Goal: Task Accomplishment & Management: Manage account settings

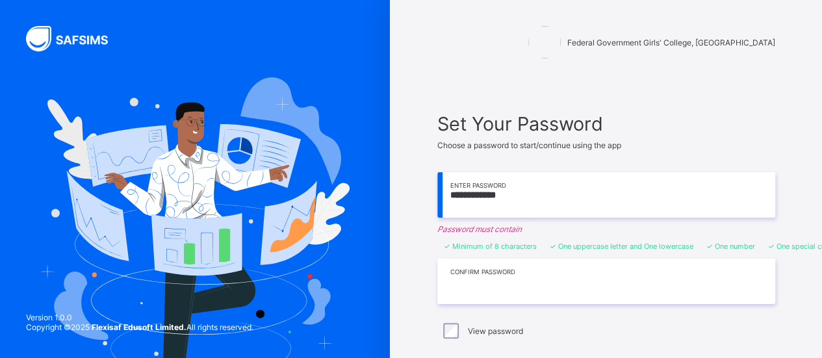
drag, startPoint x: 0, startPoint y: 0, endPoint x: 512, endPoint y: 283, distance: 584.7
click at [512, 283] on input "text" at bounding box center [606, 281] width 338 height 45
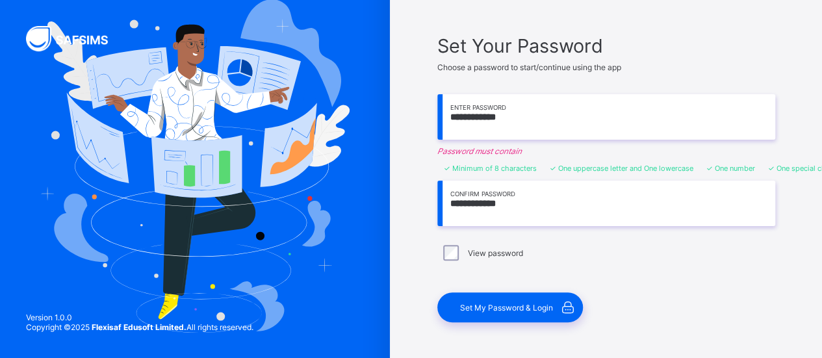
scroll to position [94, 0]
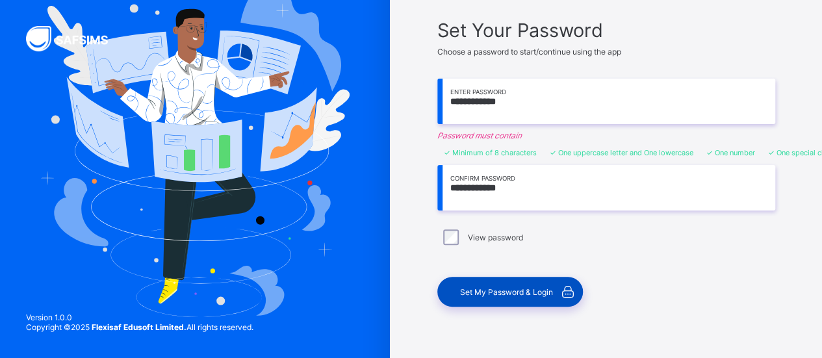
type input "**********"
click at [496, 287] on span "Set My Password & Login" at bounding box center [506, 292] width 93 height 10
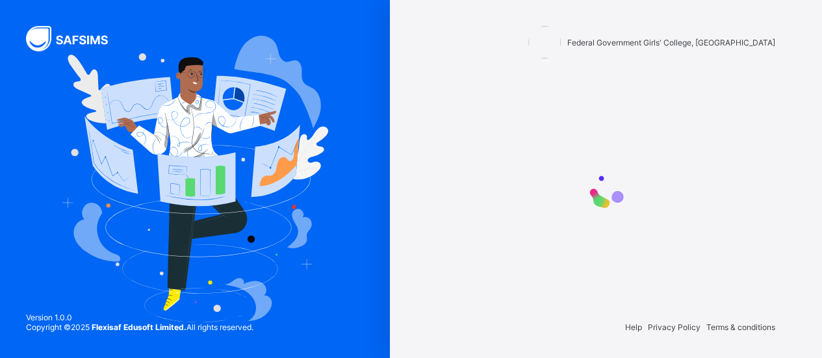
scroll to position [0, 0]
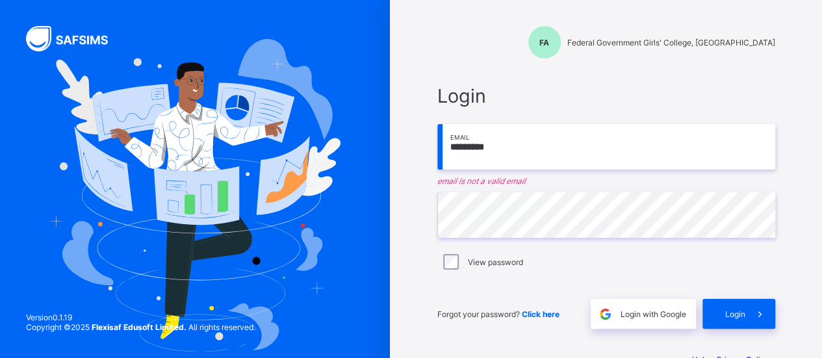
click at [514, 149] on input "*********" at bounding box center [606, 146] width 338 height 45
type input "*"
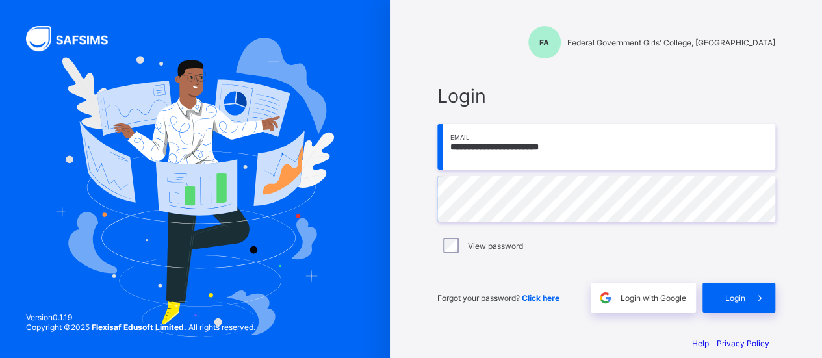
scroll to position [15, 0]
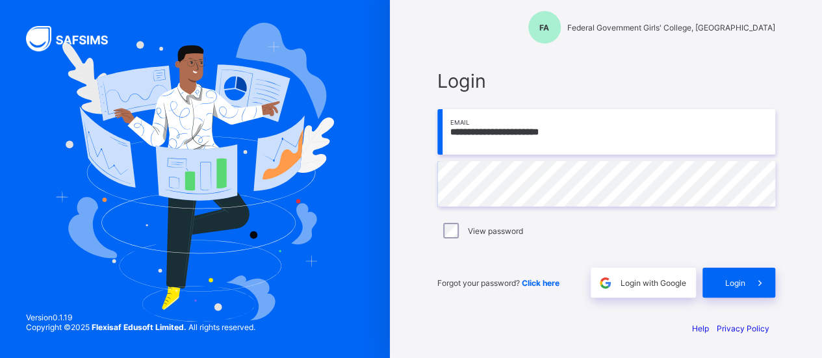
click at [488, 131] on input "**********" at bounding box center [606, 131] width 338 height 45
type input "**********"
click at [725, 284] on div "Login" at bounding box center [738, 283] width 73 height 30
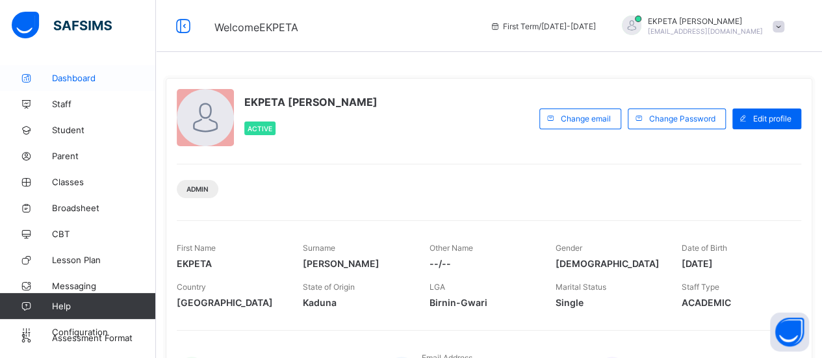
click at [81, 80] on span "Dashboard" at bounding box center [104, 78] width 104 height 10
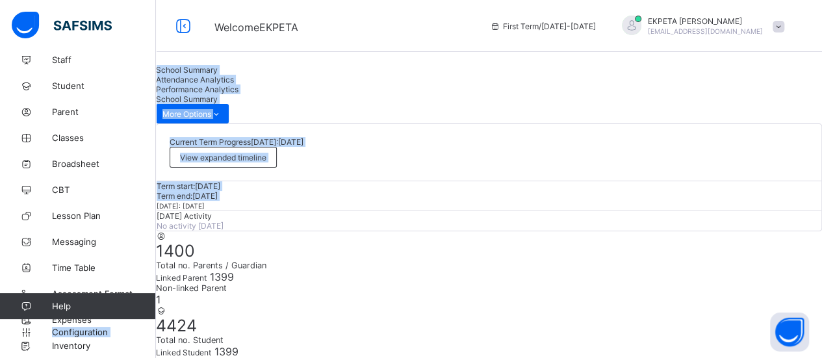
drag, startPoint x: 128, startPoint y: 308, endPoint x: 201, endPoint y: 218, distance: 116.4
click at [133, 220] on span "Lesson Plan" at bounding box center [104, 215] width 104 height 10
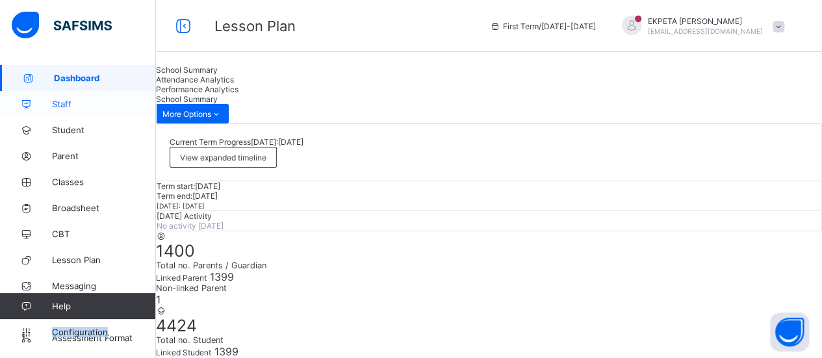
click at [91, 108] on span "Staff" at bounding box center [104, 104] width 104 height 10
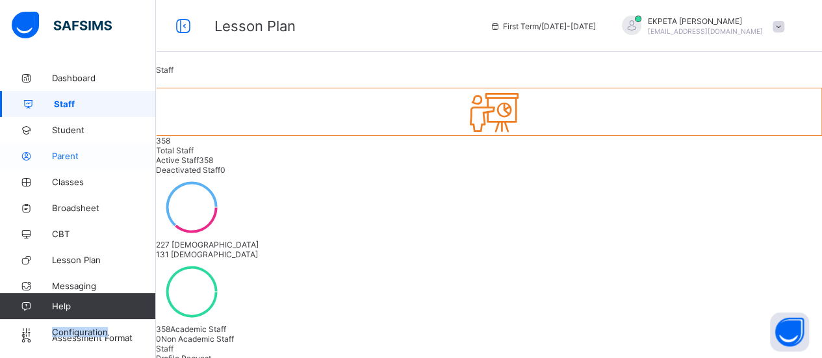
click at [64, 151] on span "Parent" at bounding box center [104, 156] width 104 height 10
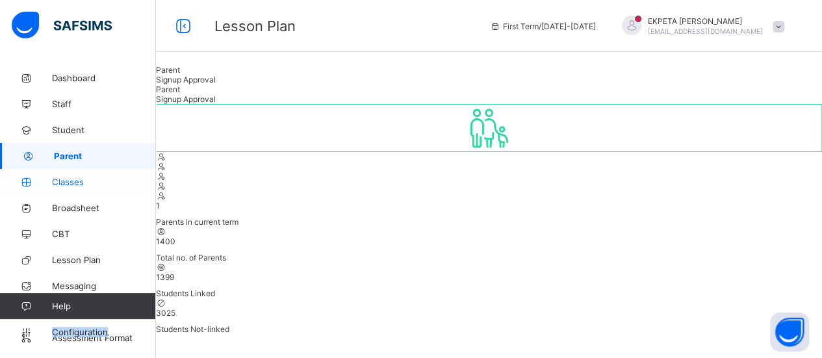
click at [88, 181] on span "Classes" at bounding box center [104, 182] width 104 height 10
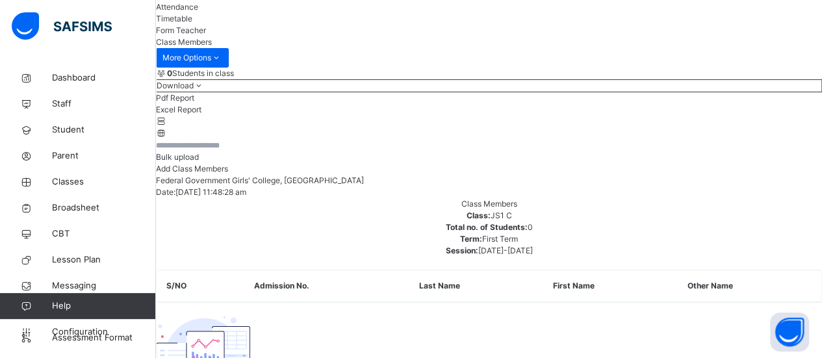
scroll to position [133, 0]
click at [705, 117] on li "Excel Report" at bounding box center [489, 111] width 666 height 12
click at [78, 123] on span "Student" at bounding box center [104, 129] width 104 height 13
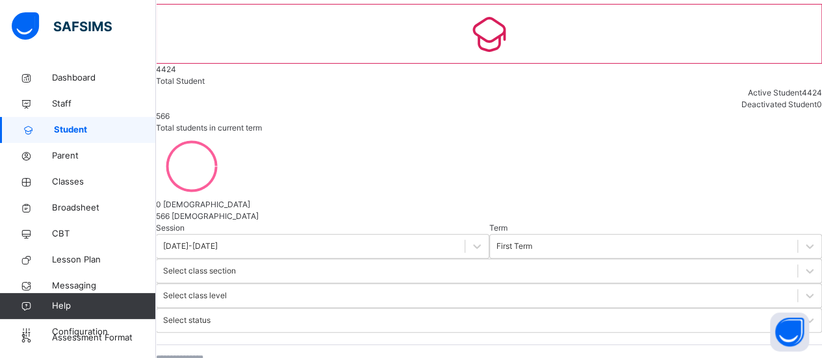
scroll to position [79, 0]
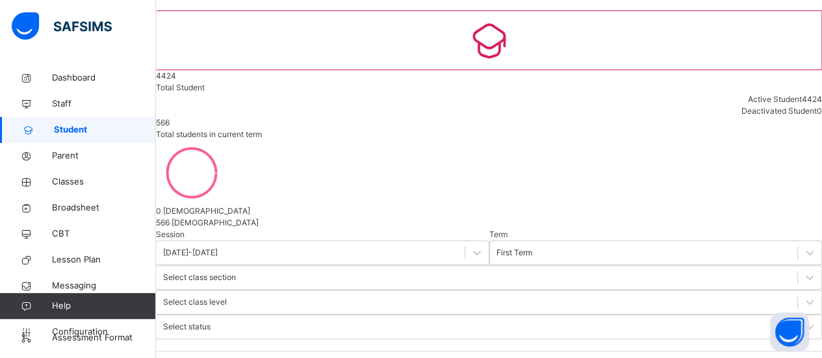
select select "**"
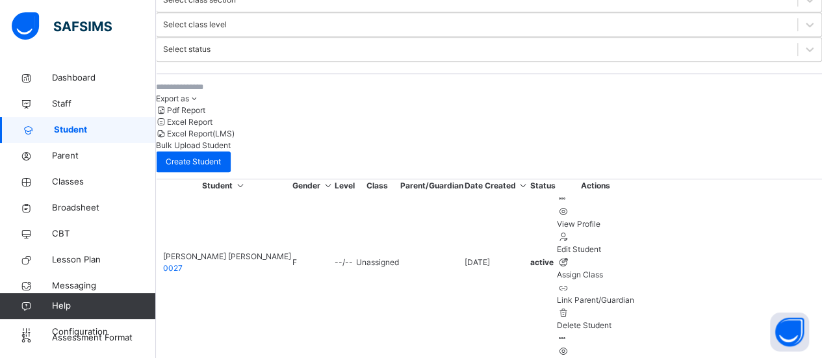
scroll to position [356, 0]
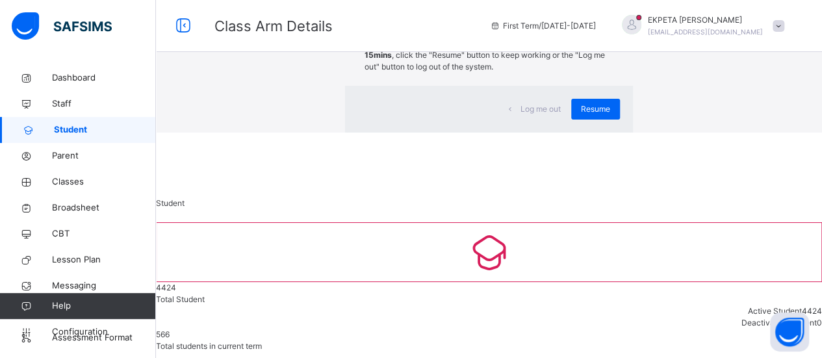
scroll to position [0, 0]
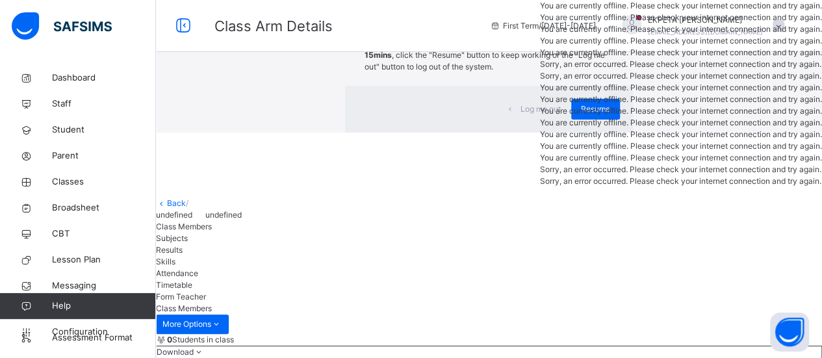
scroll to position [17, 0]
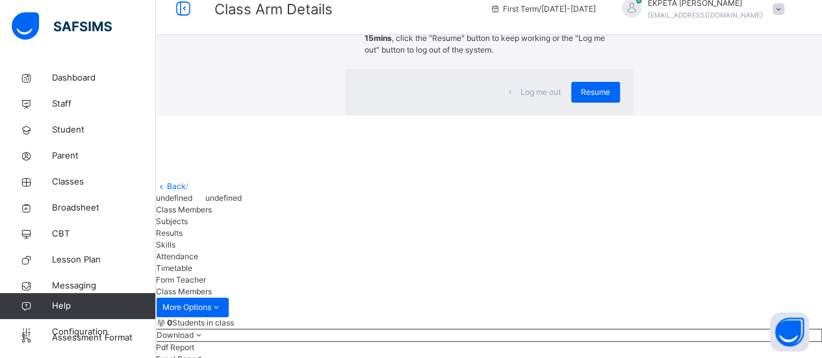
click at [522, 116] on div "× Idle Mode Due to inactivity you would be logged out to the system in the next…" at bounding box center [489, 49] width 666 height 133
click at [581, 98] on span "Resume" at bounding box center [595, 92] width 29 height 12
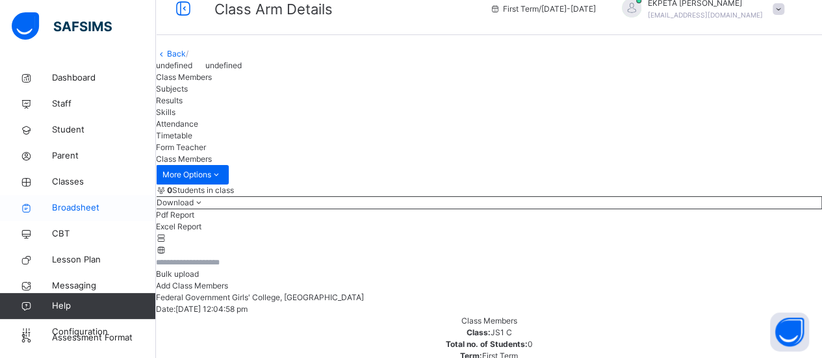
click at [71, 207] on span "Broadsheet" at bounding box center [104, 207] width 104 height 13
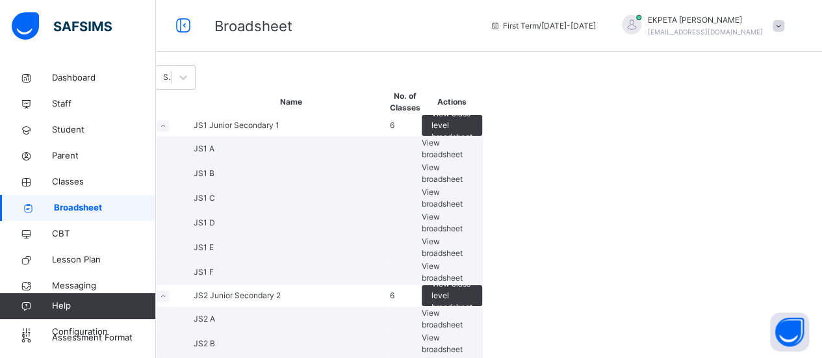
drag, startPoint x: 528, startPoint y: 250, endPoint x: 435, endPoint y: 118, distance: 161.7
click at [641, 23] on div at bounding box center [631, 24] width 19 height 19
click at [585, 27] on span "First Term / [DATE]-[DATE]" at bounding box center [543, 26] width 106 height 12
click at [596, 27] on span "First Term / [DATE]-[DATE]" at bounding box center [543, 26] width 106 height 12
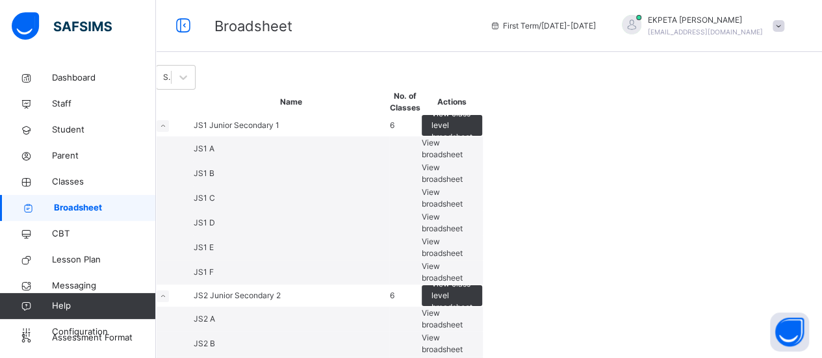
click at [596, 27] on span "First Term / [DATE]-[DATE]" at bounding box center [543, 26] width 106 height 12
click at [784, 28] on span at bounding box center [778, 26] width 12 height 12
click at [596, 28] on span "First Term / [DATE]-[DATE]" at bounding box center [543, 26] width 106 height 12
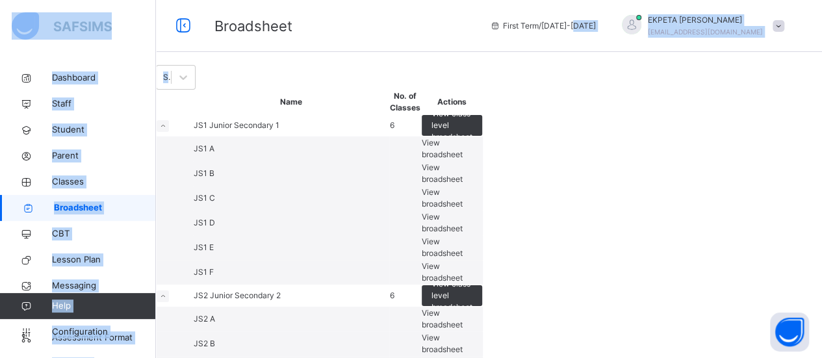
drag, startPoint x: 629, startPoint y: 26, endPoint x: 559, endPoint y: 92, distance: 96.0
click at [559, 90] on div "Select Term" at bounding box center [489, 77] width 666 height 25
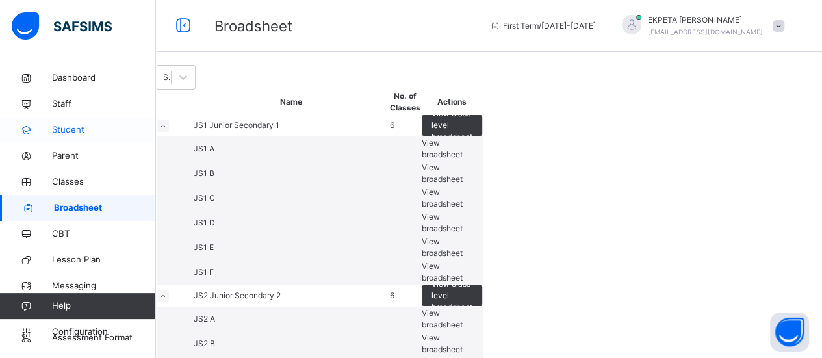
click at [62, 121] on link "Student" at bounding box center [78, 130] width 156 height 26
select select "**"
click at [86, 183] on span "Classes" at bounding box center [104, 181] width 104 height 13
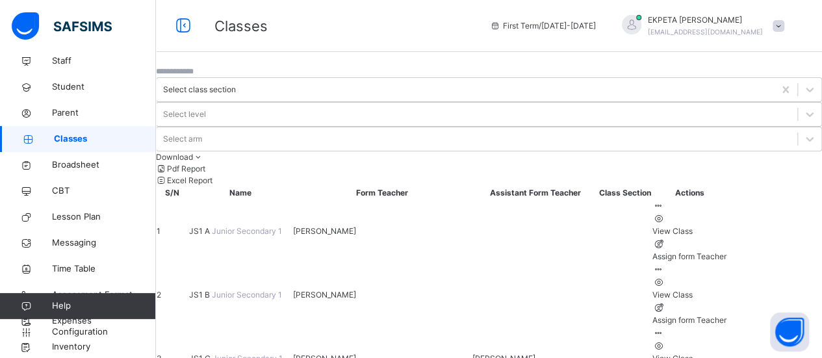
scroll to position [44, 0]
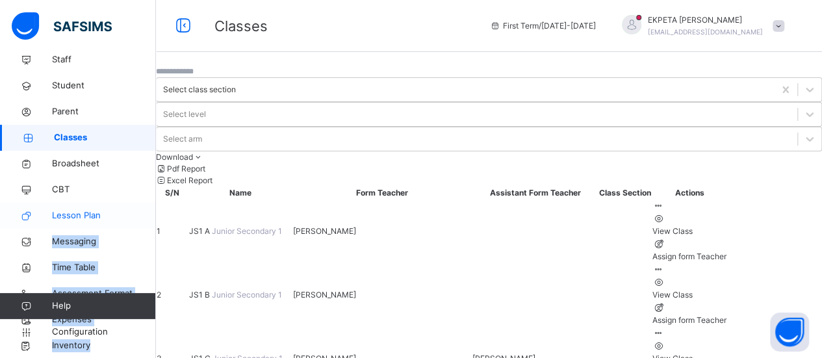
drag, startPoint x: 0, startPoint y: 302, endPoint x: 120, endPoint y: 203, distance: 155.0
click at [120, 203] on div "Dashboard Staff Student Parent Classes Broadsheet CBT Lesson Plan Messaging Tim…" at bounding box center [78, 205] width 156 height 306
click at [120, 203] on link "Lesson Plan" at bounding box center [78, 216] width 156 height 26
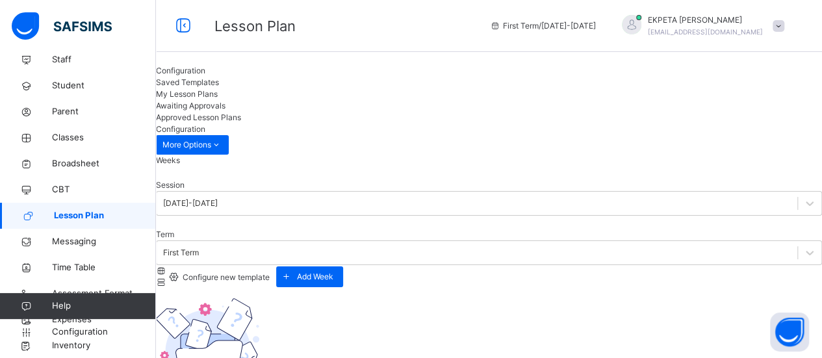
click at [241, 112] on span "Approved Lesson Plans" at bounding box center [198, 117] width 85 height 10
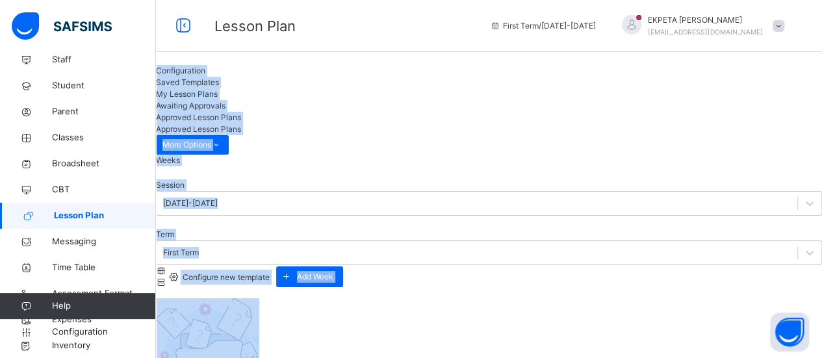
drag, startPoint x: 153, startPoint y: 331, endPoint x: 188, endPoint y: 265, distance: 75.0
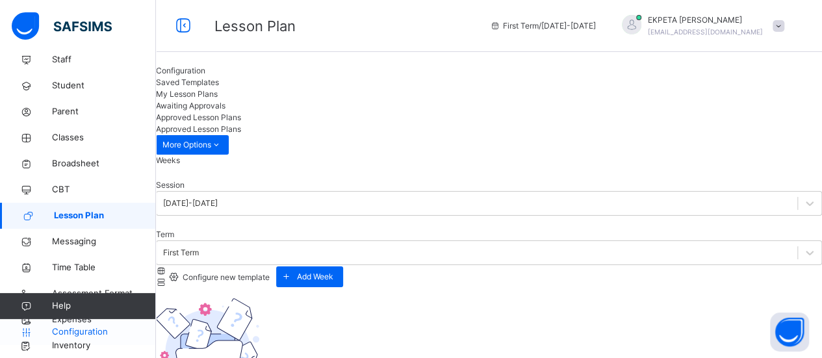
click at [105, 329] on span "Configuration" at bounding box center [103, 331] width 103 height 13
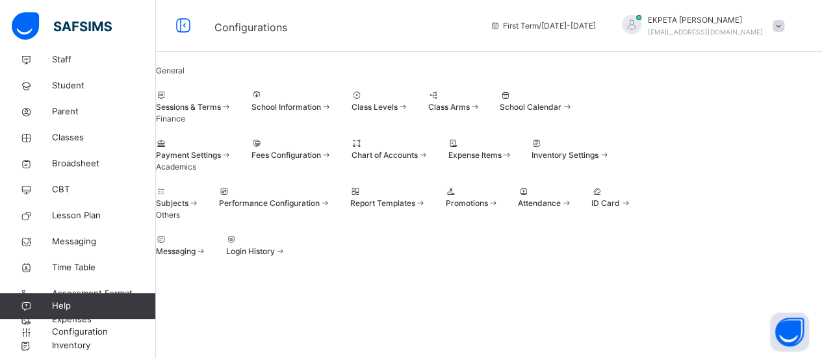
click at [221, 112] on span "Sessions & Terms" at bounding box center [188, 107] width 65 height 10
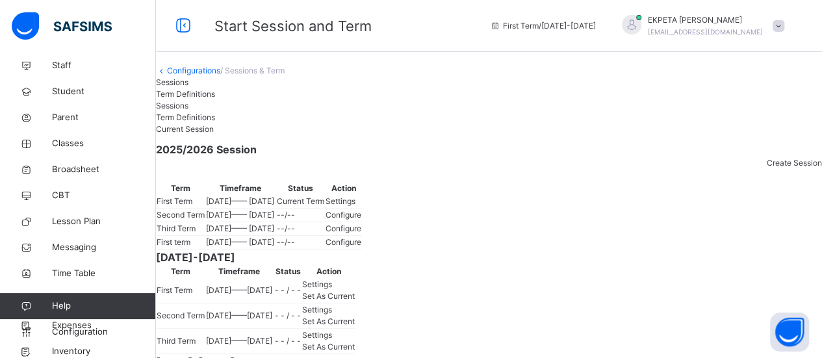
scroll to position [44, 0]
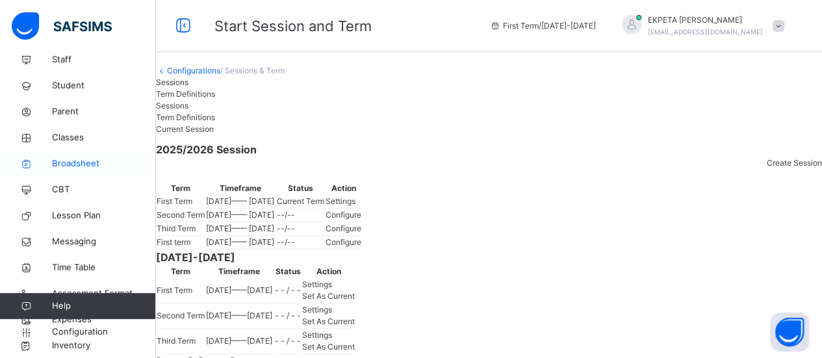
click at [82, 168] on span "Broadsheet" at bounding box center [104, 163] width 104 height 13
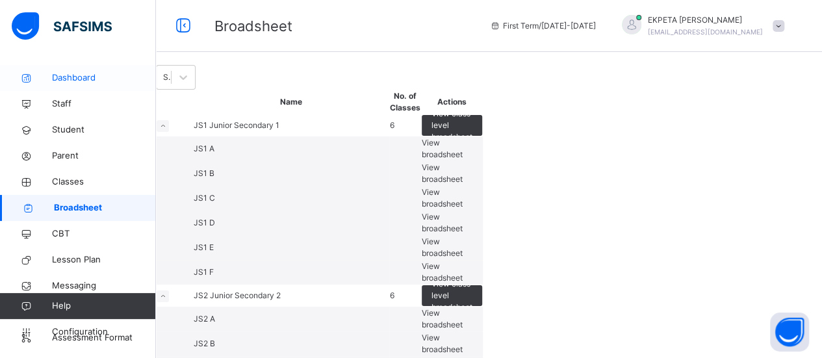
click at [75, 76] on span "Dashboard" at bounding box center [104, 77] width 104 height 13
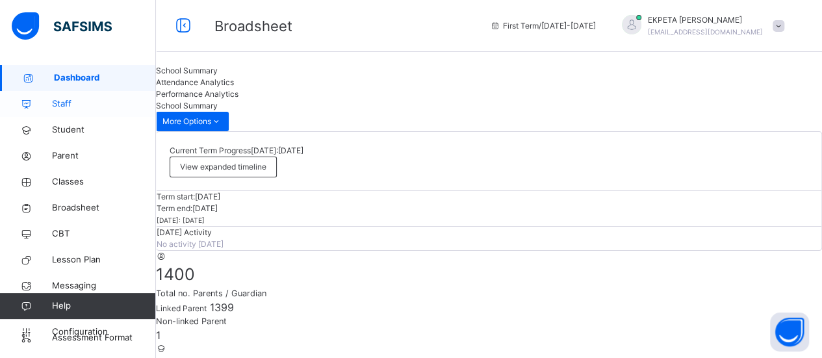
click at [64, 112] on link "Staff" at bounding box center [78, 104] width 156 height 26
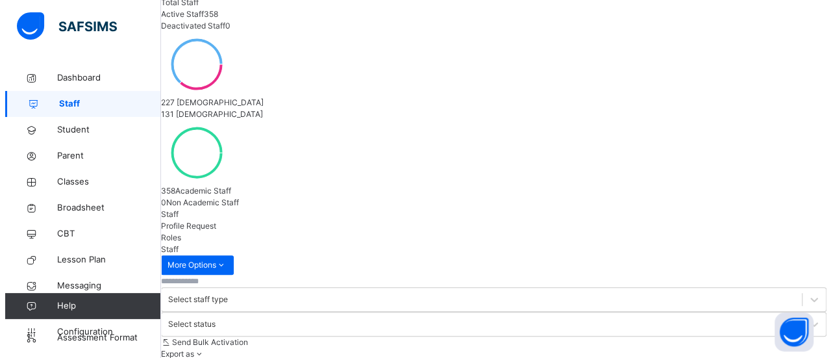
scroll to position [163, 0]
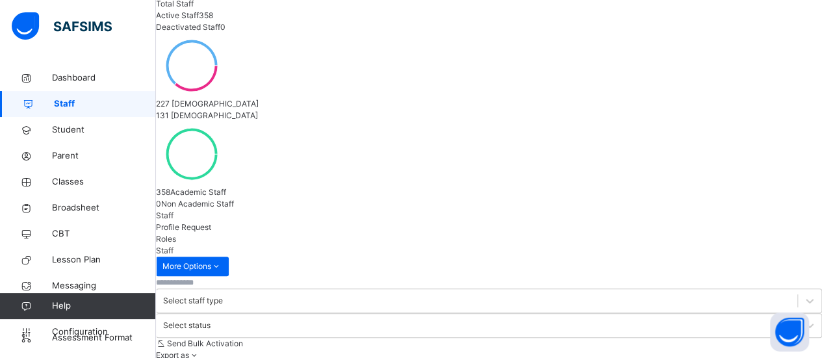
click at [243, 338] on span "Send Bulk Activation" at bounding box center [205, 343] width 76 height 10
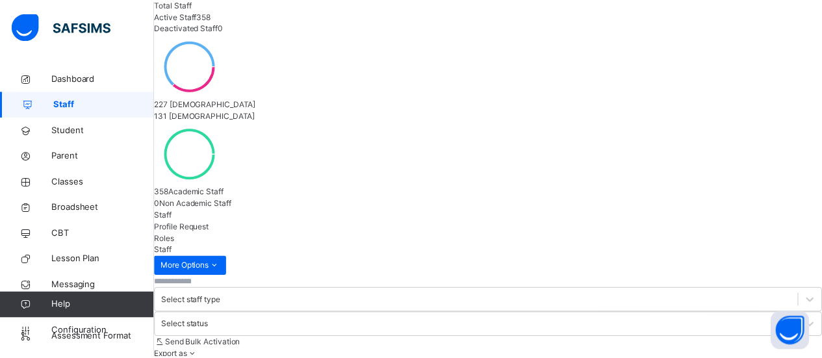
scroll to position [422, 0]
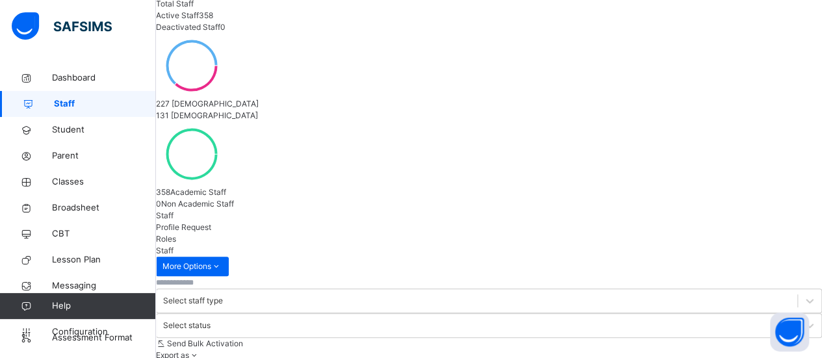
click at [234, 277] on input "text" at bounding box center [195, 283] width 78 height 12
type input "*"
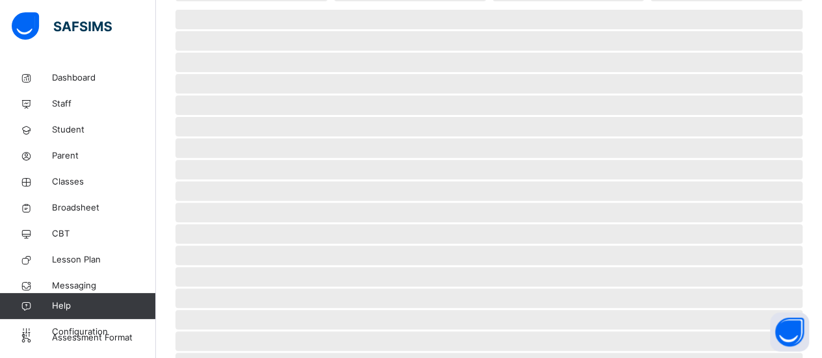
click at [276, 307] on span "‌" at bounding box center [488, 297] width 627 height 19
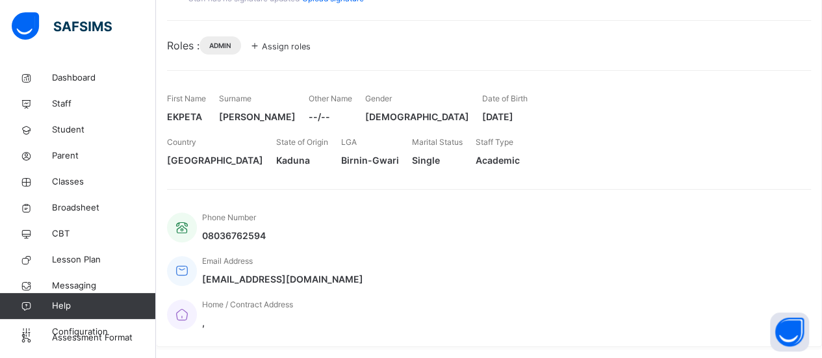
scroll to position [131, 0]
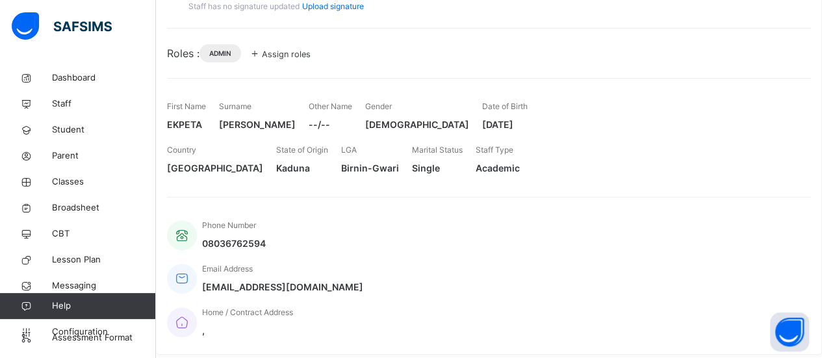
click at [327, 161] on span at bounding box center [302, 158] width 52 height 5
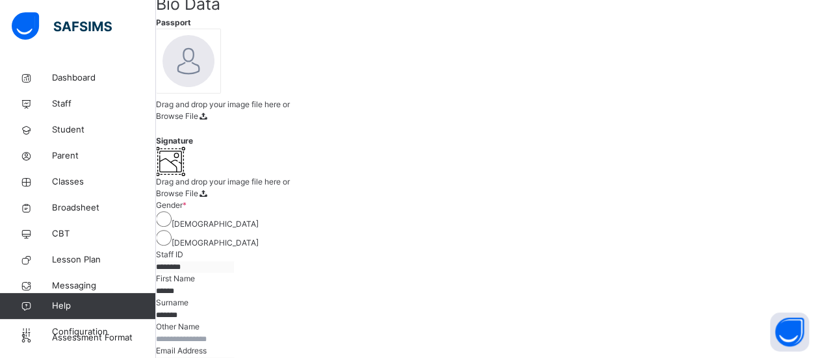
scroll to position [412, 0]
type input "*"
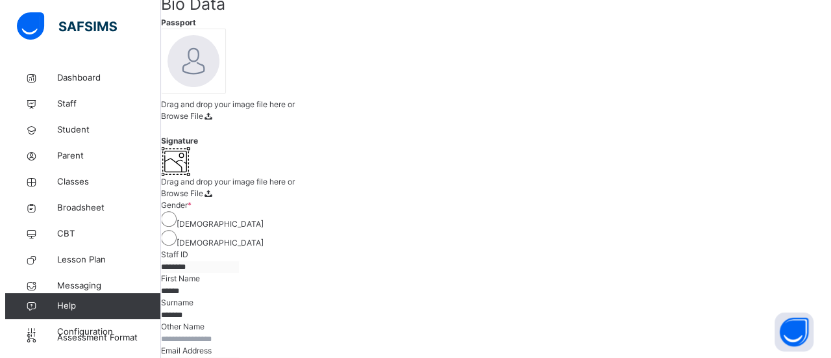
scroll to position [500, 0]
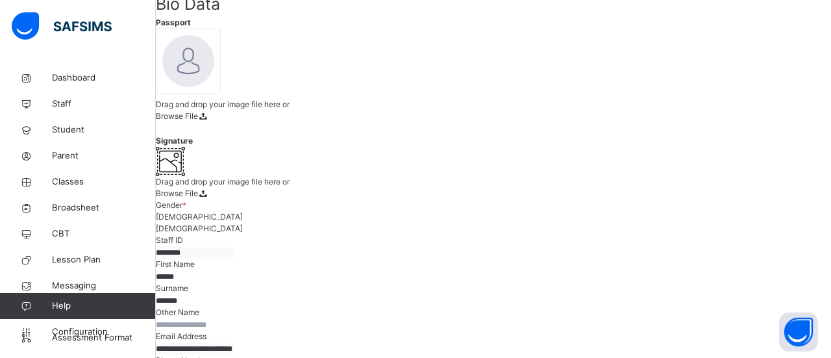
scroll to position [334, 0]
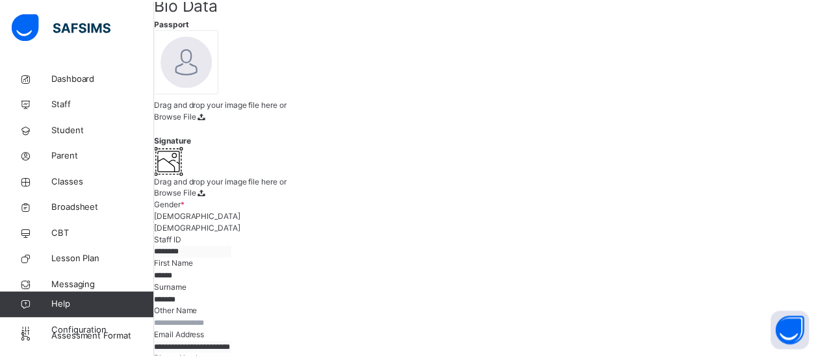
scroll to position [0, 0]
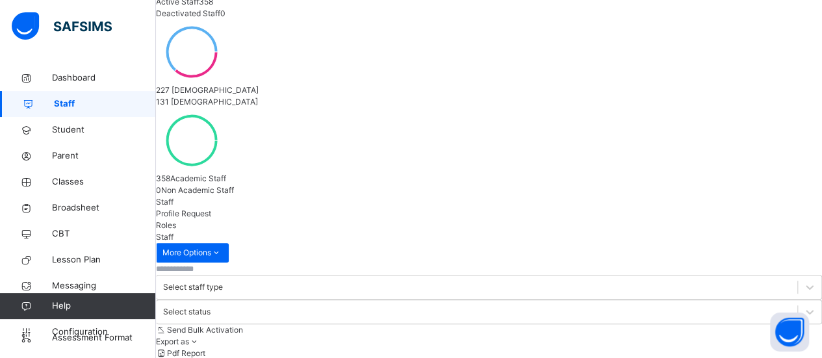
scroll to position [175, 0]
click at [231, 265] on input "text" at bounding box center [195, 271] width 78 height 12
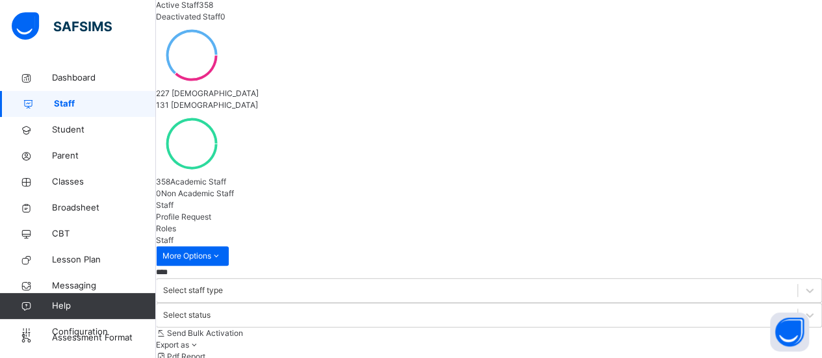
type input "****"
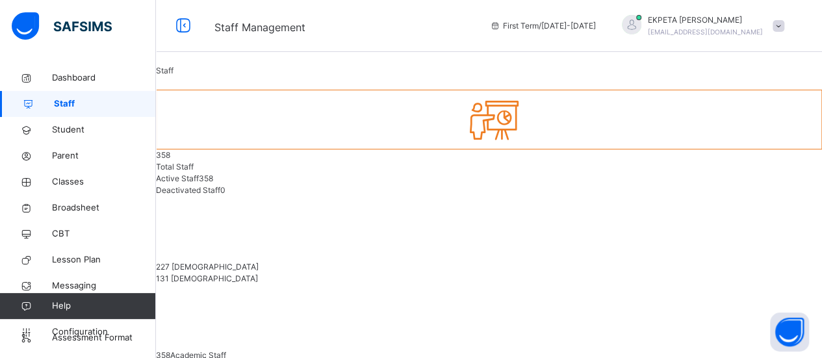
scroll to position [173, 0]
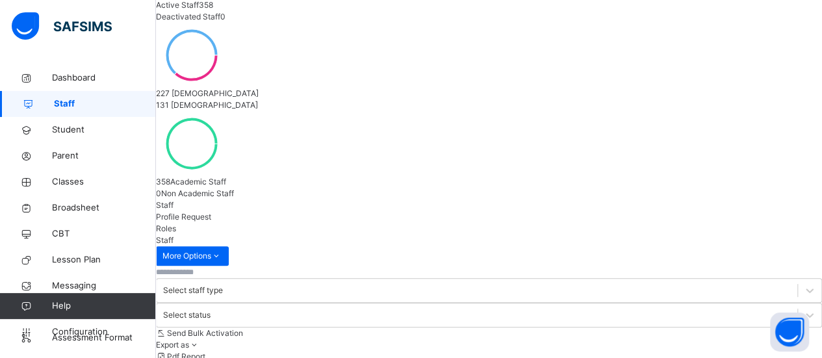
click at [211, 266] on input "text" at bounding box center [195, 272] width 78 height 12
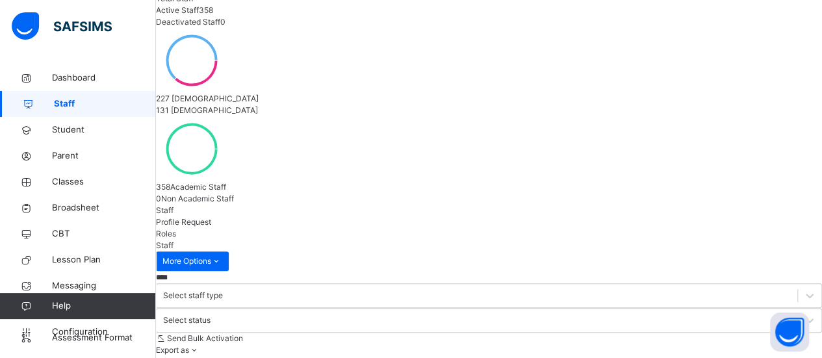
type input "****"
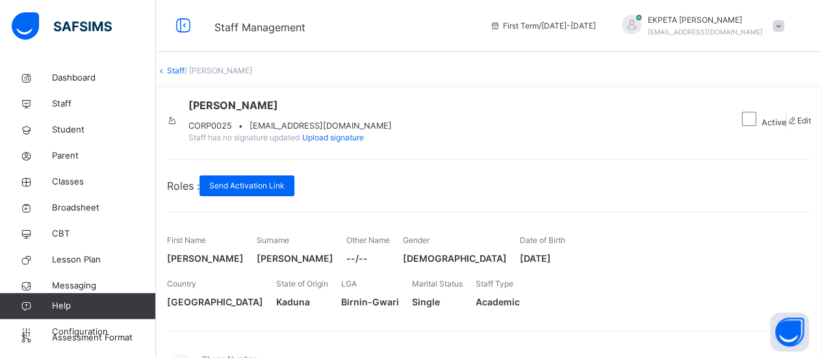
scroll to position [168, 0]
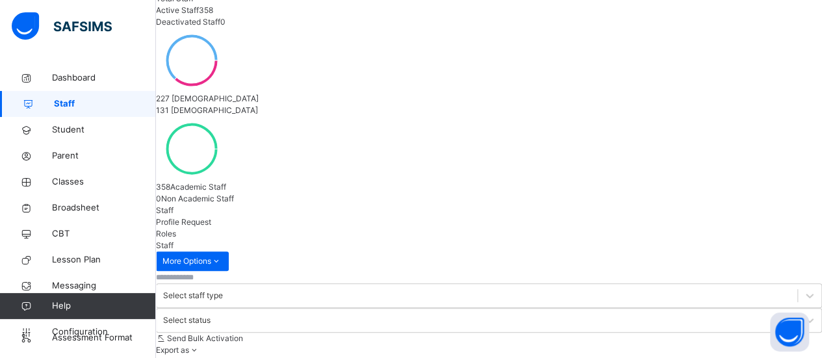
click at [225, 272] on input "text" at bounding box center [195, 278] width 78 height 12
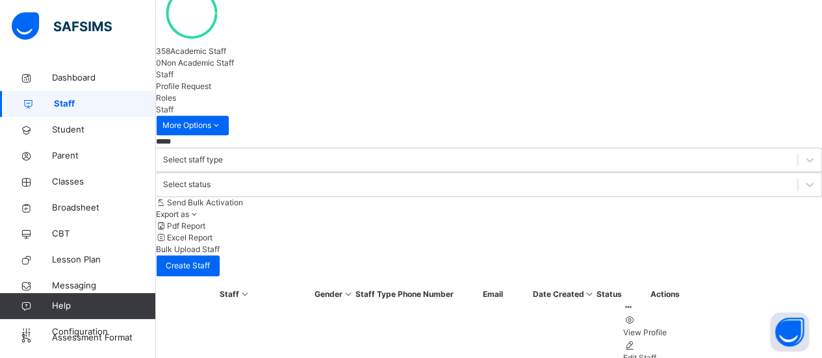
scroll to position [313, 0]
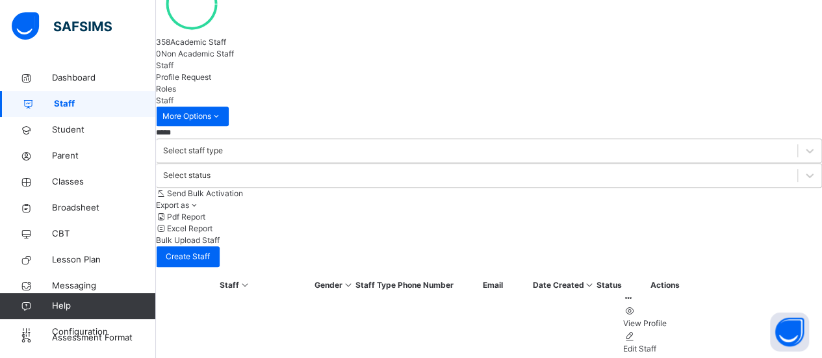
type input "*****"
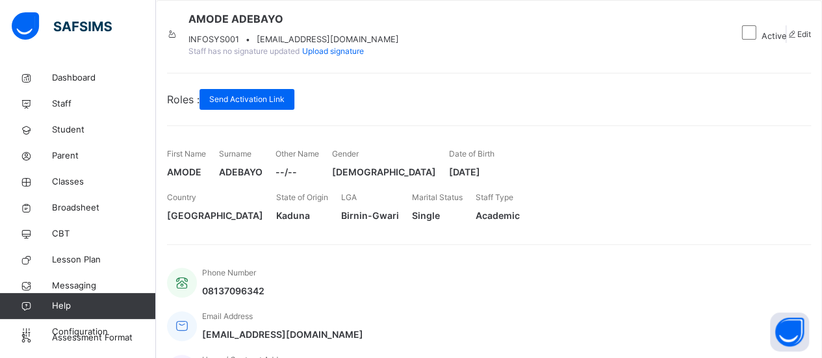
scroll to position [42, 0]
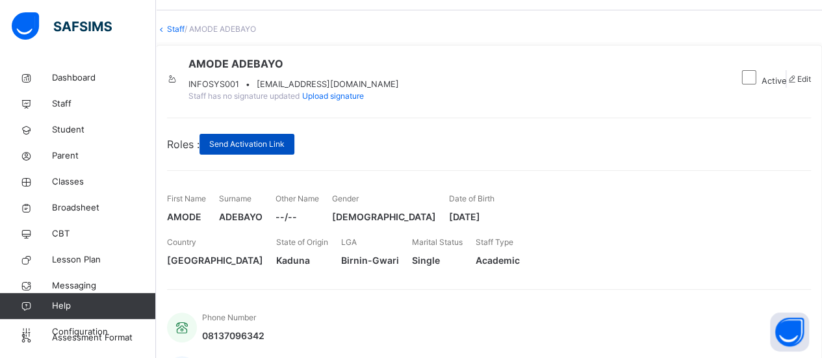
click at [273, 150] on span "Send Activation Link" at bounding box center [246, 144] width 75 height 12
